Goal: Find specific page/section: Find specific page/section

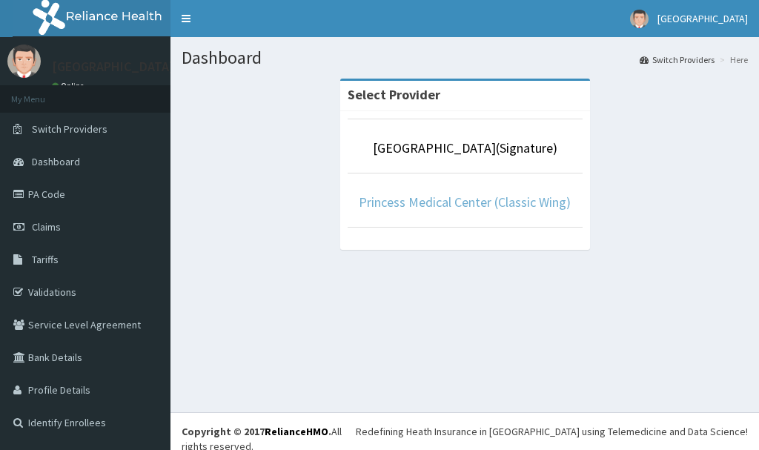
click at [484, 199] on link "Princess Medical Center (Classic Wing)" at bounding box center [465, 202] width 212 height 17
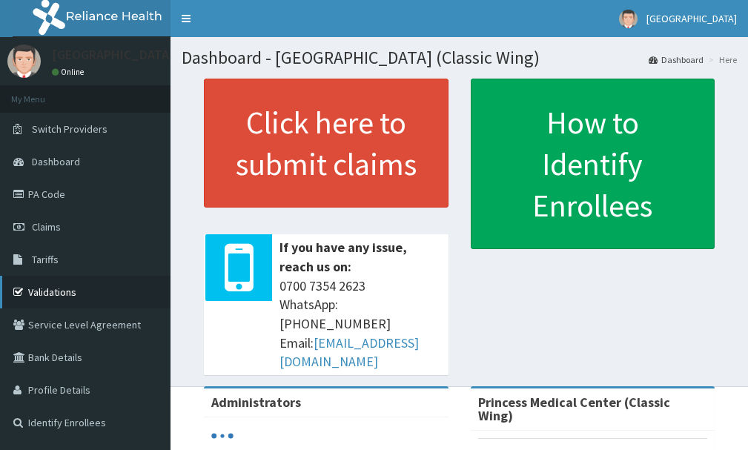
click at [85, 303] on link "Validations" at bounding box center [85, 292] width 171 height 33
